Goal: Navigation & Orientation: Find specific page/section

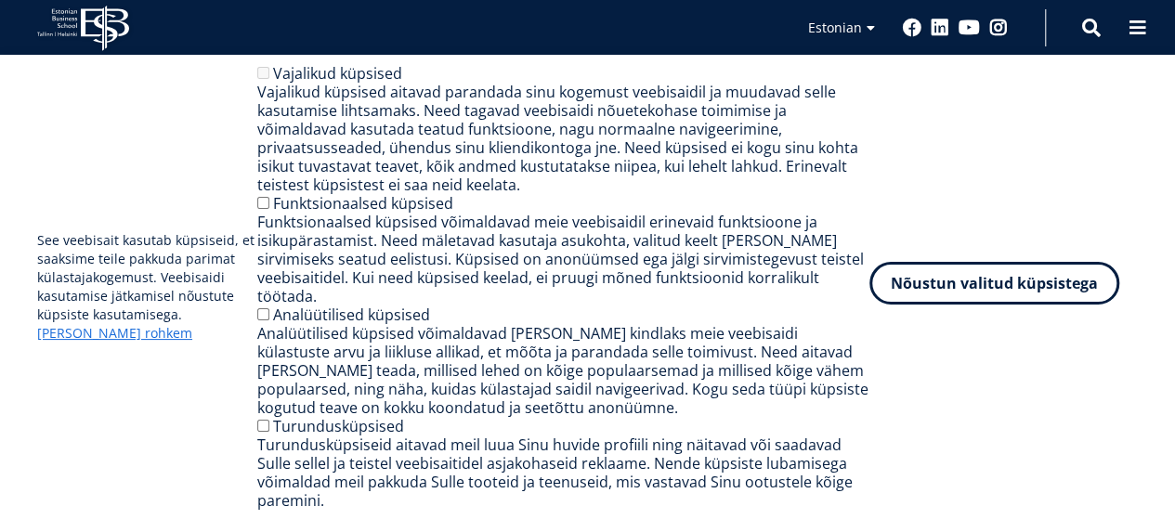
click at [1017, 292] on button "Nõustun valitud küpsistega" at bounding box center [995, 283] width 250 height 43
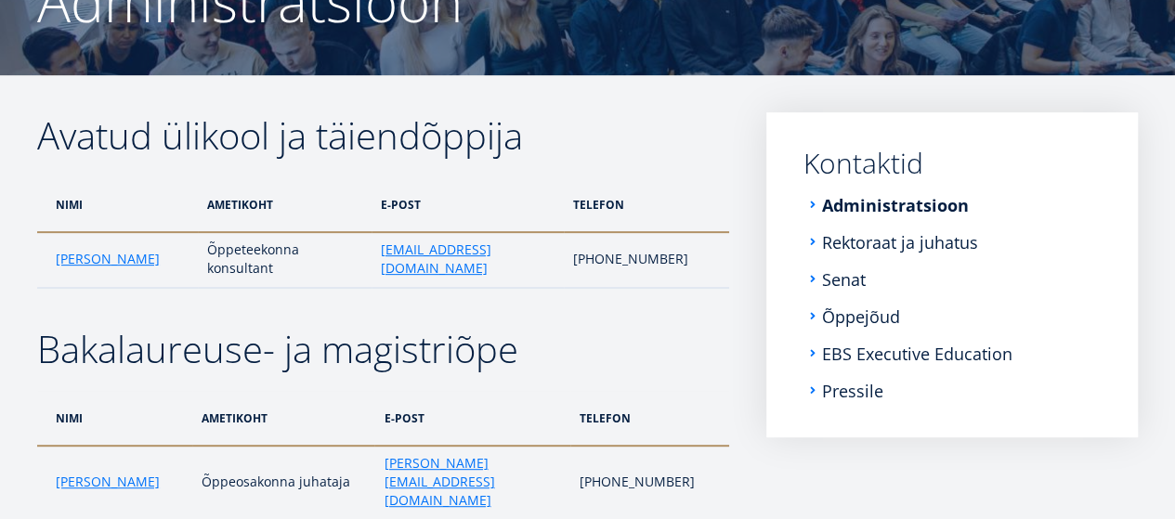
scroll to position [223, 0]
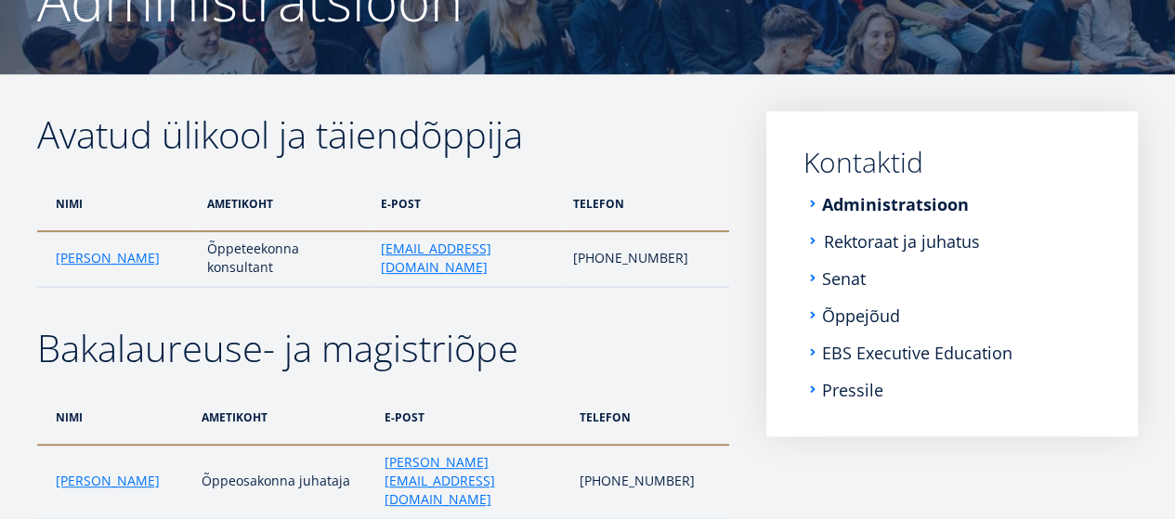
click at [870, 237] on link "Rektoraat ja juhatus" at bounding box center [902, 241] width 156 height 19
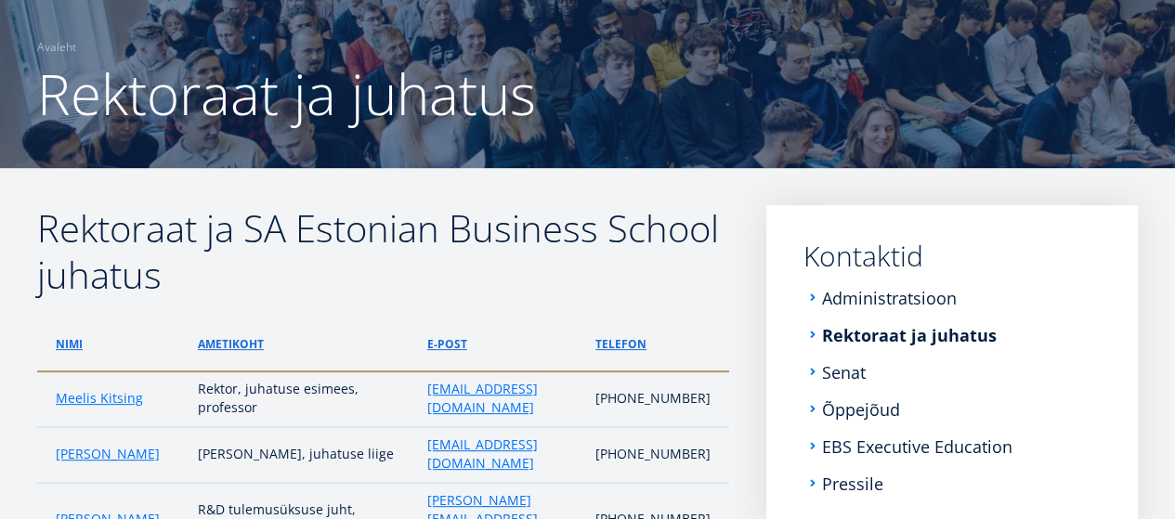
scroll to position [130, 0]
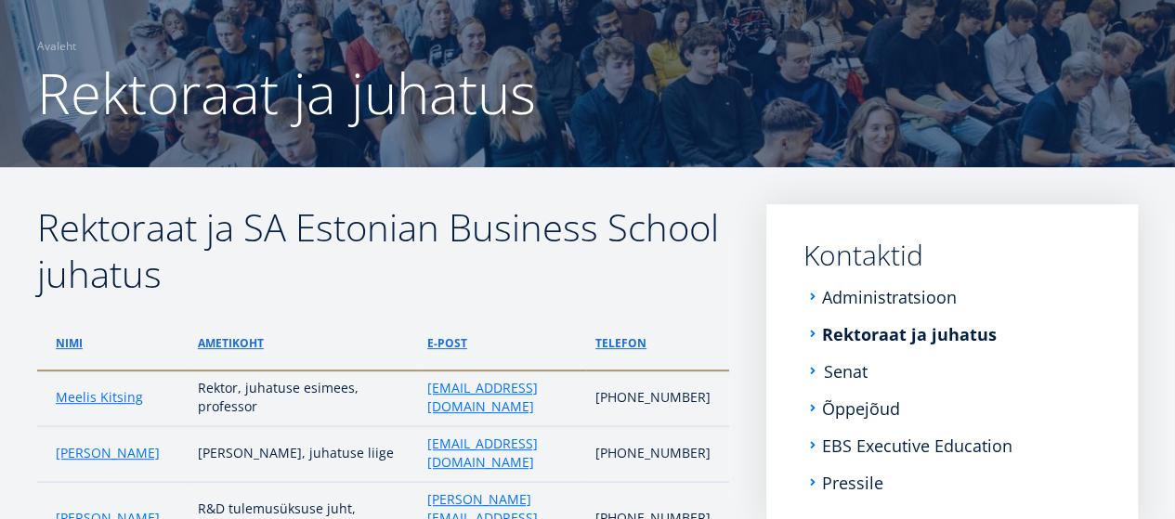
click at [842, 367] on link "Senat" at bounding box center [846, 371] width 44 height 19
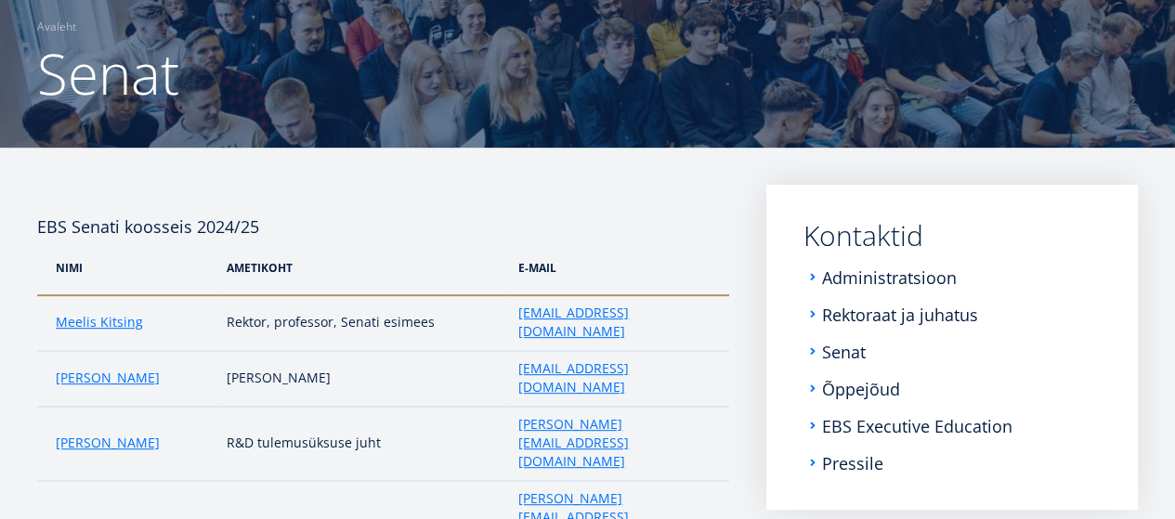
scroll to position [130, 0]
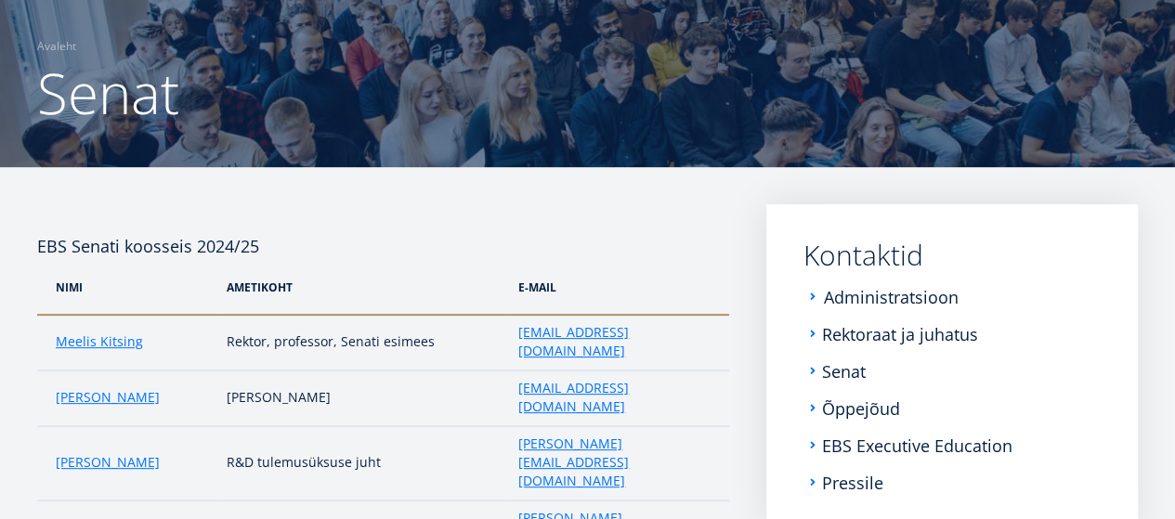
click at [878, 294] on link "Administratsioon" at bounding box center [891, 297] width 135 height 19
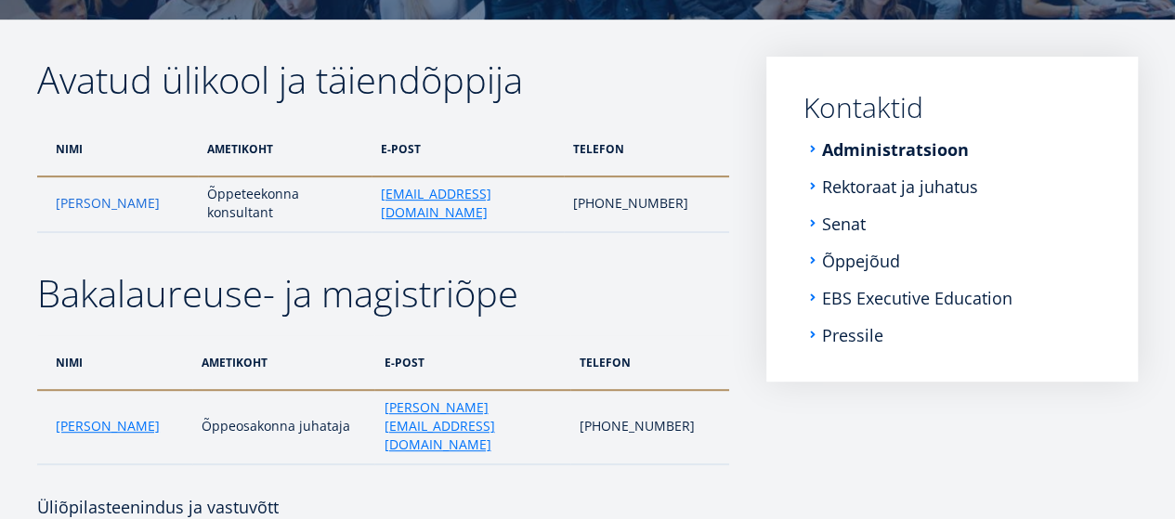
scroll to position [279, 0]
